Goal: Check status: Check status

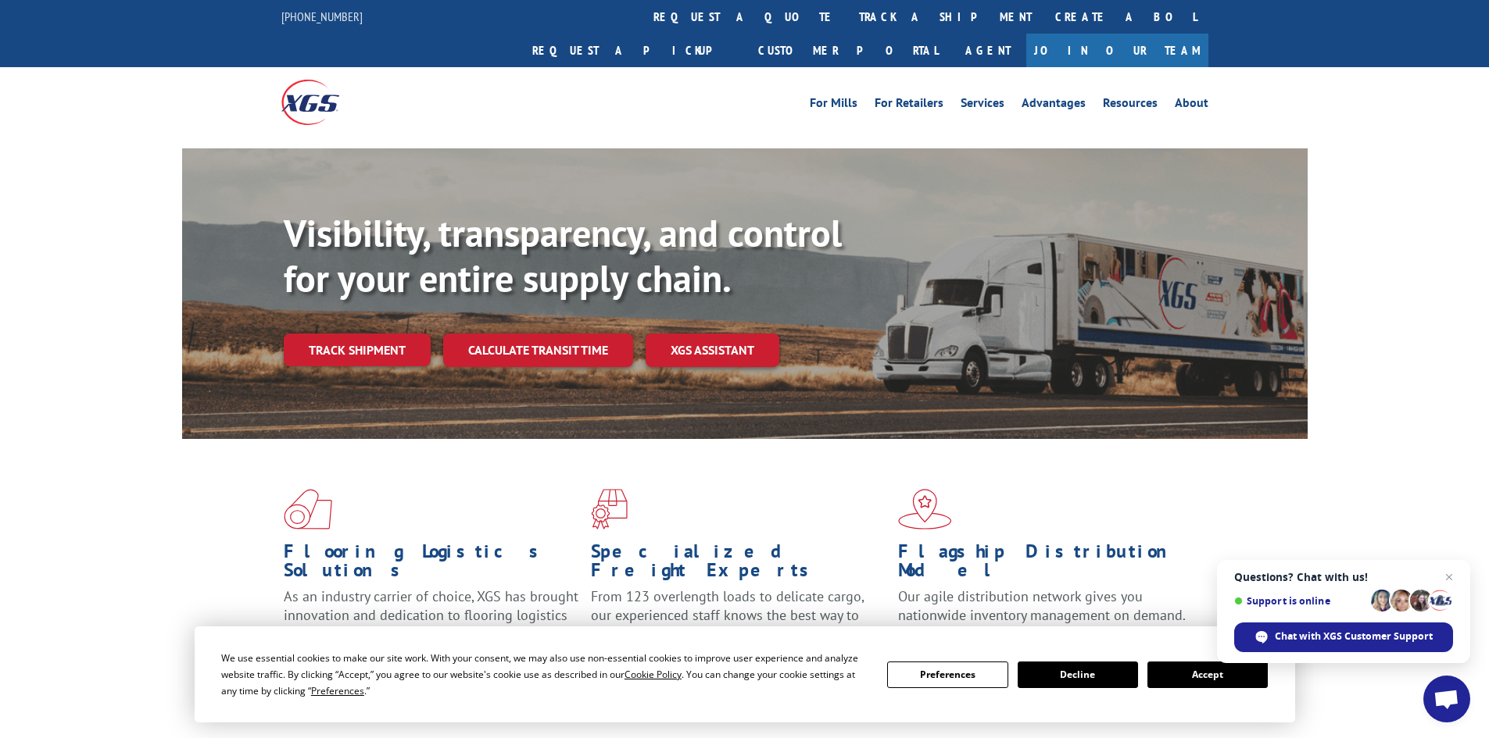
click at [1191, 678] on button "Accept" at bounding box center [1207, 675] width 120 height 27
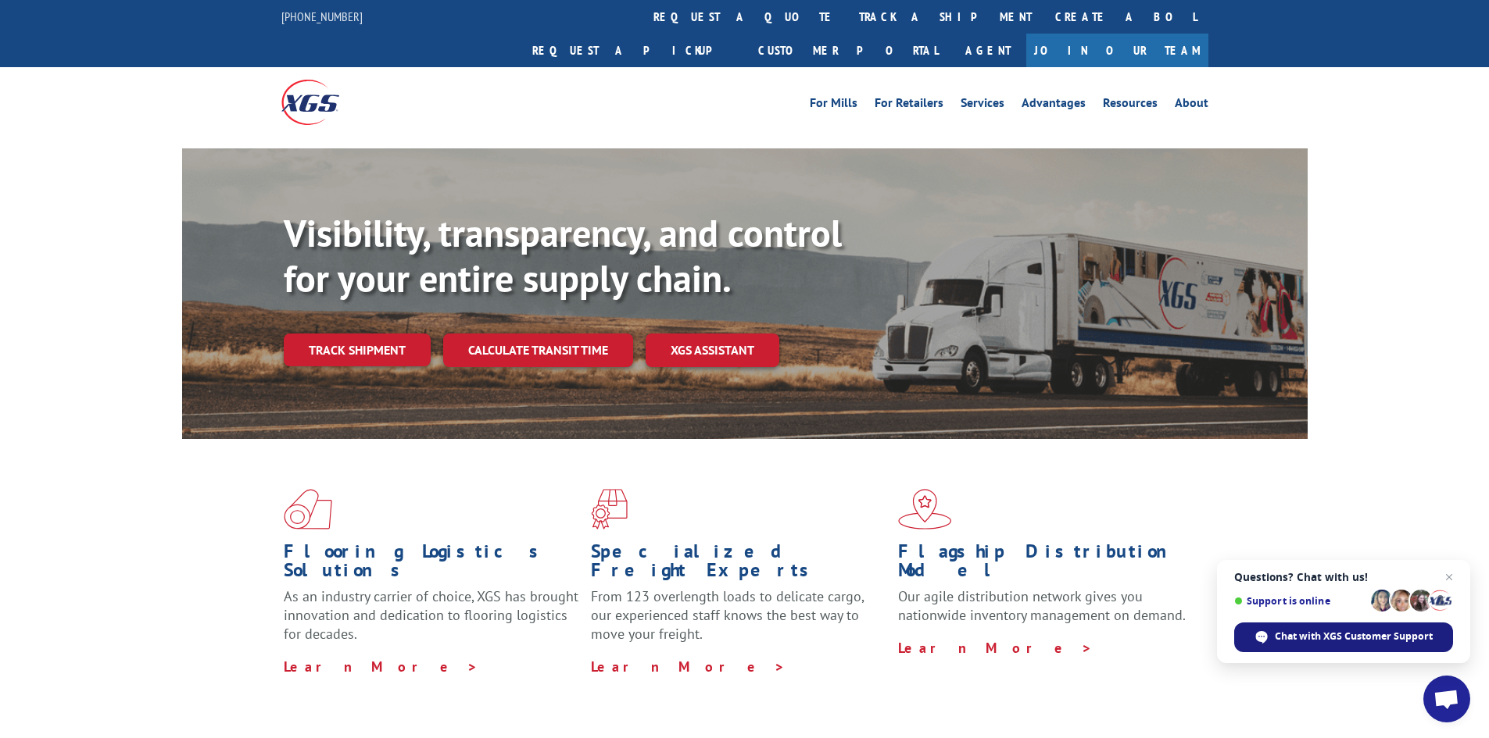
click at [1324, 640] on span "Chat with XGS Customer Support" at bounding box center [1353, 637] width 158 height 14
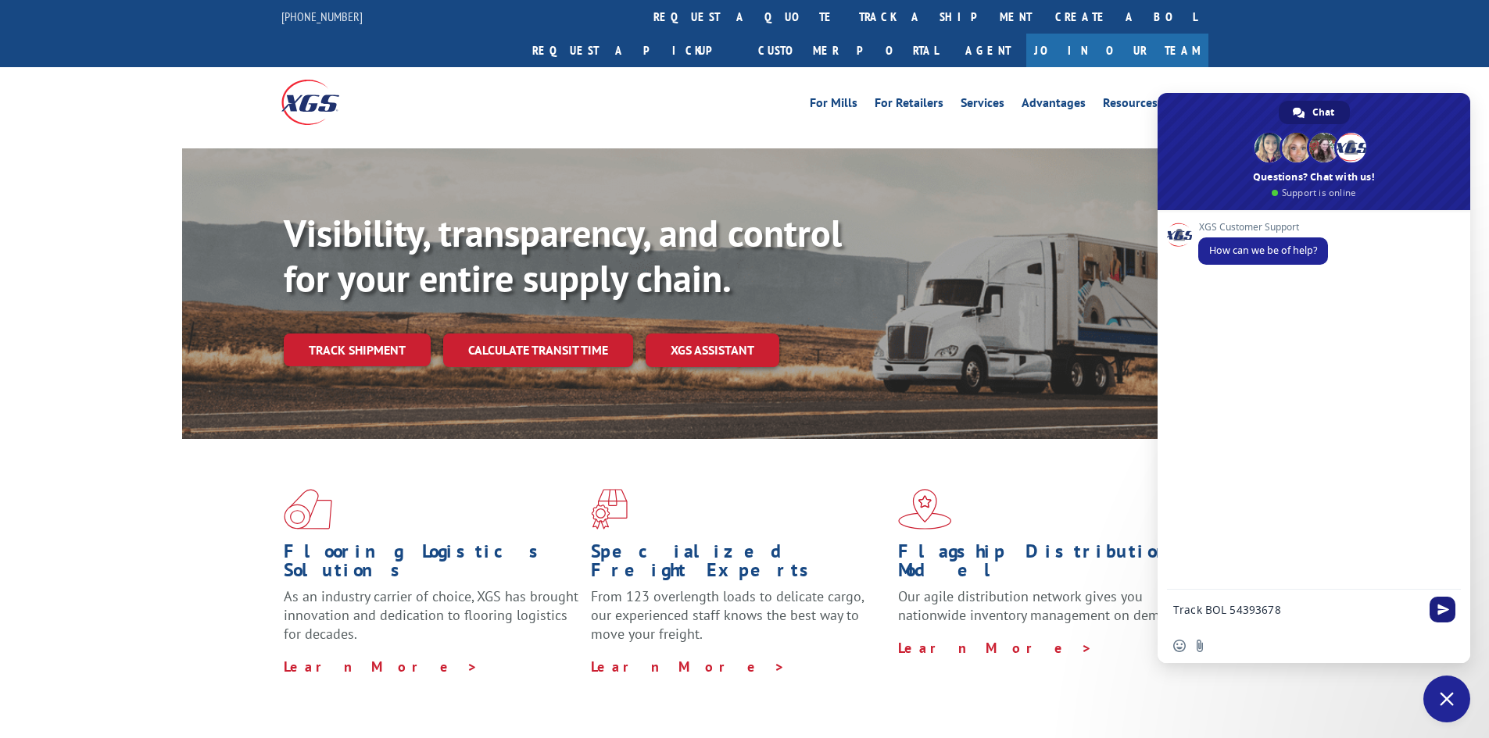
type textarea "Track BOL 54393678"
click at [1444, 610] on span "Send" at bounding box center [1443, 610] width 12 height 12
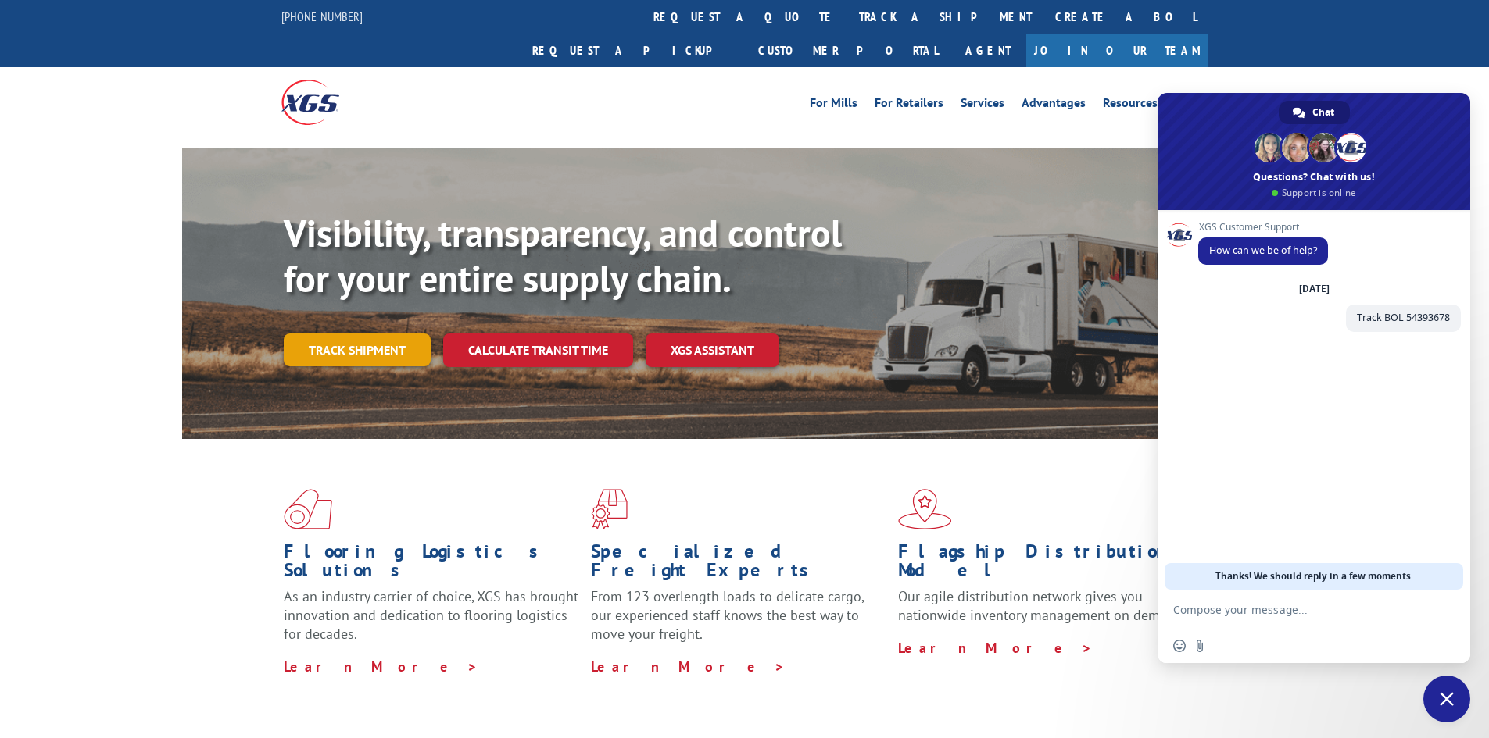
click at [348, 334] on link "Track shipment" at bounding box center [357, 350] width 147 height 33
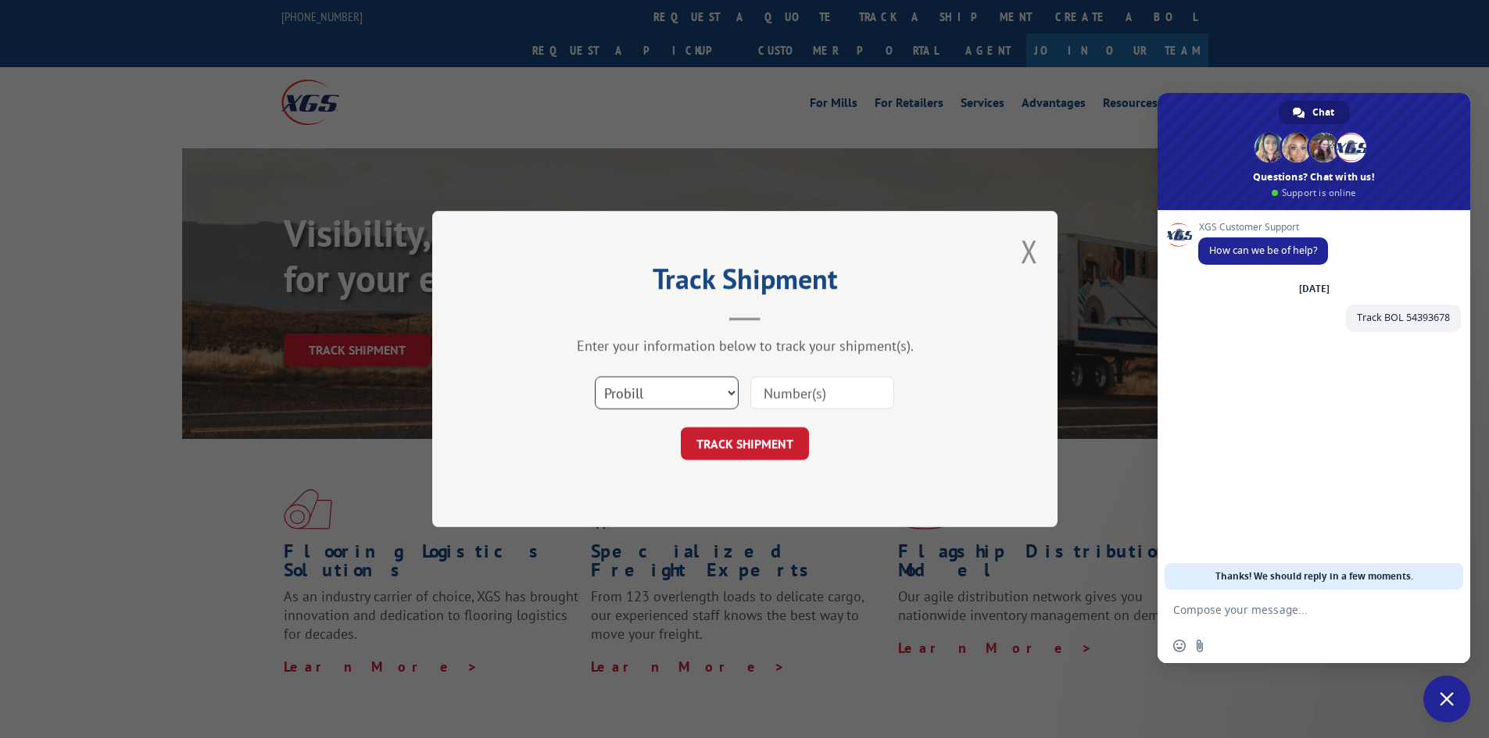
click at [730, 392] on select "Select category... Probill BOL PO" at bounding box center [667, 393] width 144 height 33
select select "bol"
click at [595, 377] on select "Select category... Probill BOL PO" at bounding box center [667, 393] width 144 height 33
click at [773, 397] on input at bounding box center [822, 393] width 144 height 33
type input "54393678"
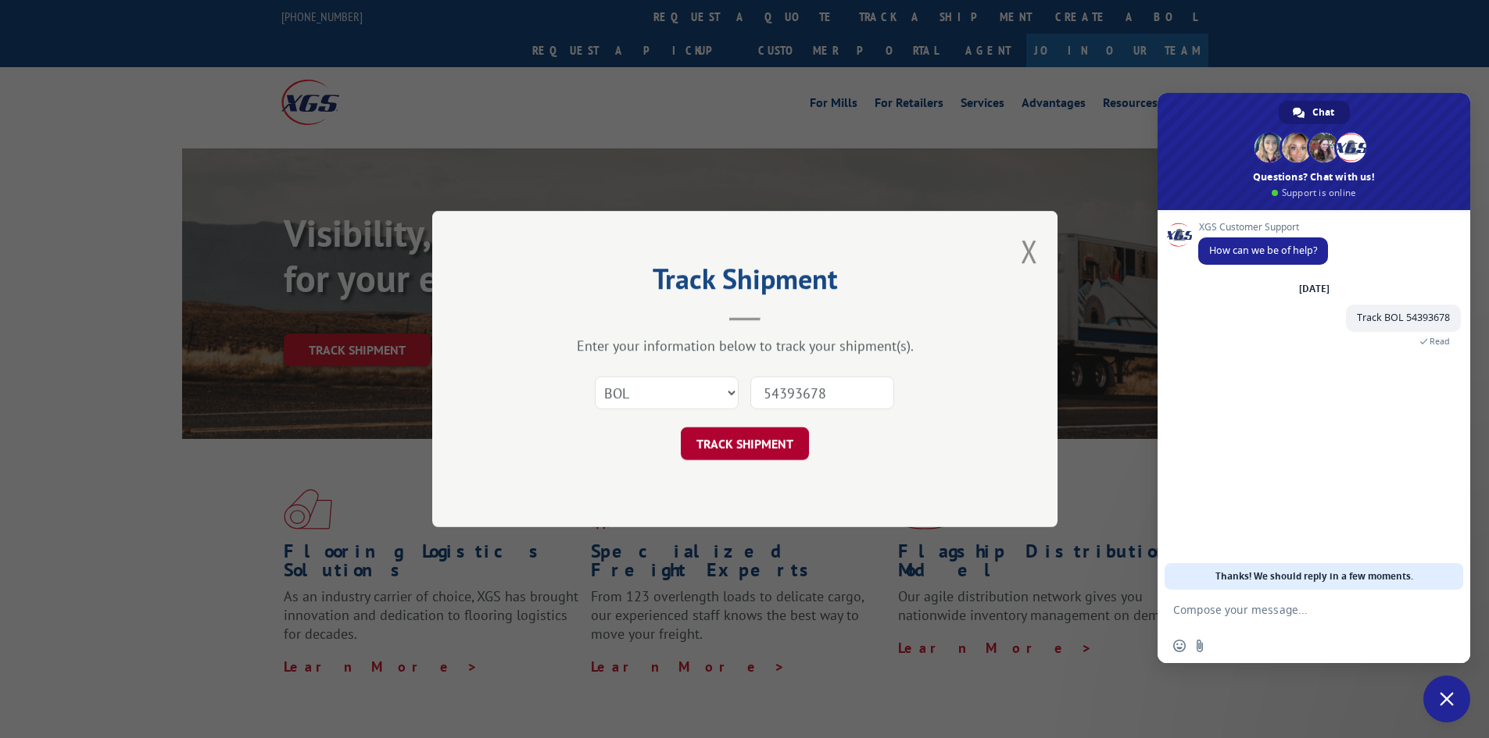
click at [743, 441] on button "TRACK SHIPMENT" at bounding box center [745, 443] width 128 height 33
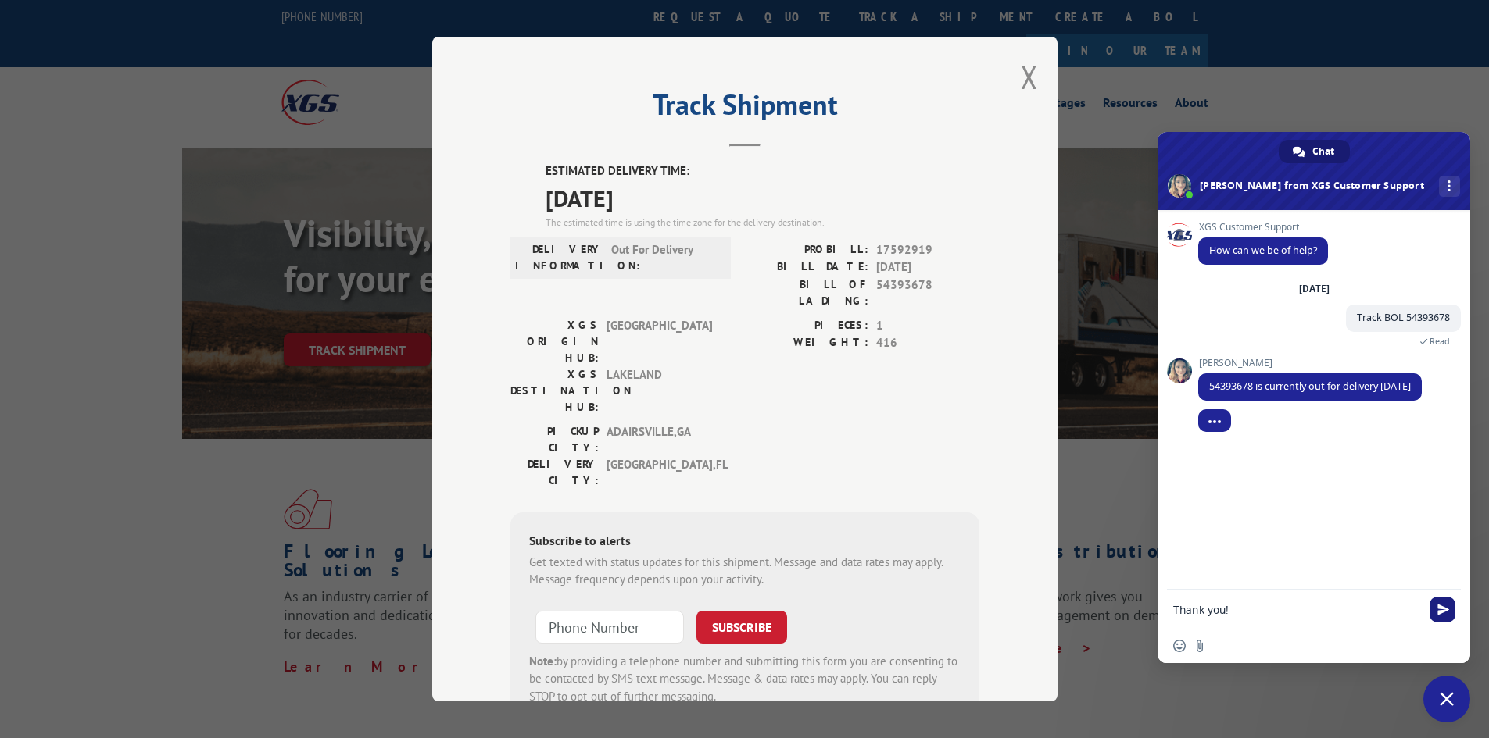
type textarea "Thank you!"
click at [1437, 608] on span "Send" at bounding box center [1443, 610] width 12 height 12
